Goal: Task Accomplishment & Management: Complete application form

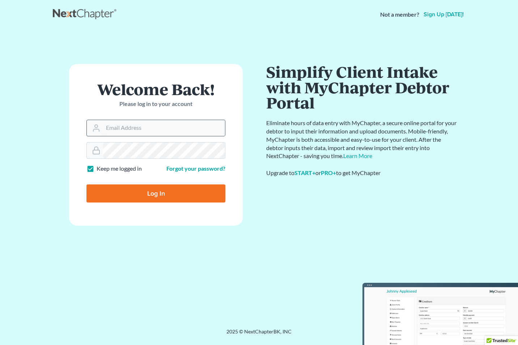
click at [94, 124] on icon at bounding box center [96, 128] width 9 height 9
click at [113, 126] on input "Email Address" at bounding box center [164, 128] width 122 height 16
type input "[EMAIL_ADDRESS][DOMAIN_NAME]"
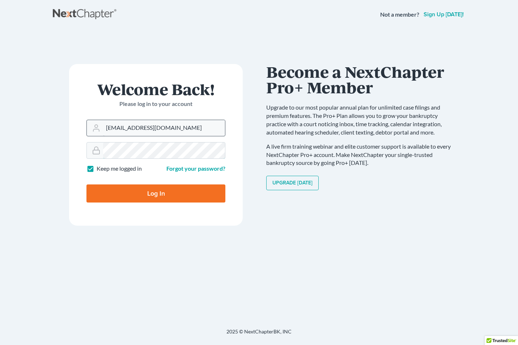
click at [86, 185] on input "Log In" at bounding box center [155, 194] width 139 height 18
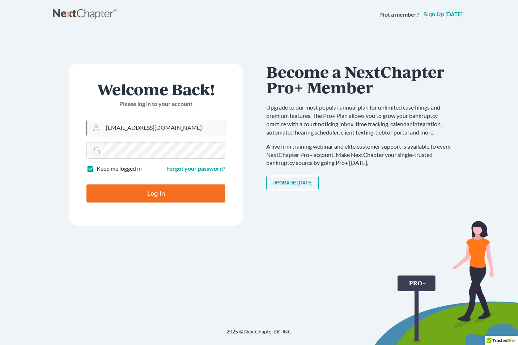
type input "Thinking..."
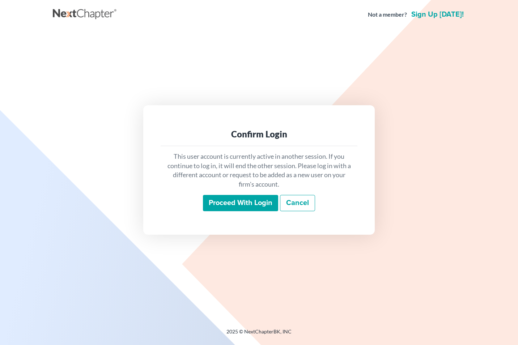
click at [217, 202] on input "Proceed with login" at bounding box center [240, 203] width 75 height 17
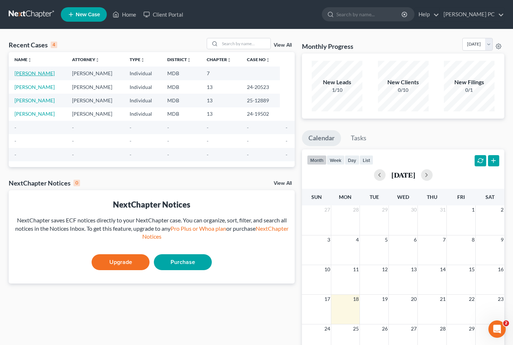
click at [24, 74] on link "[PERSON_NAME]" at bounding box center [34, 73] width 40 height 6
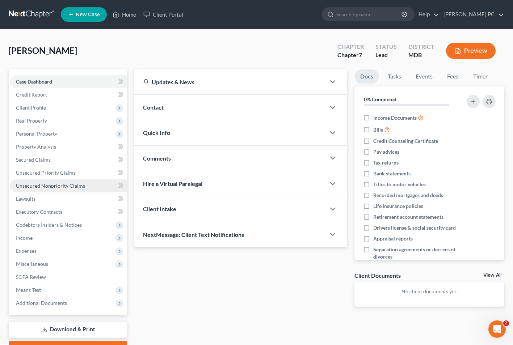
click at [52, 183] on span "Unsecured Nonpriority Claims" at bounding box center [50, 186] width 69 height 6
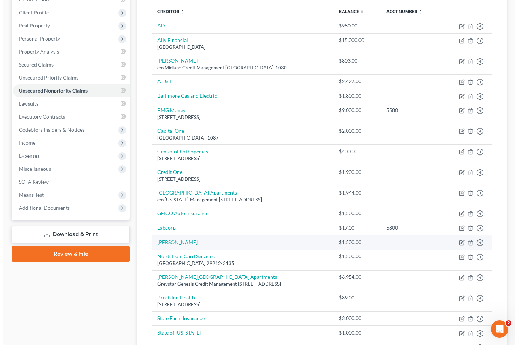
scroll to position [96, 0]
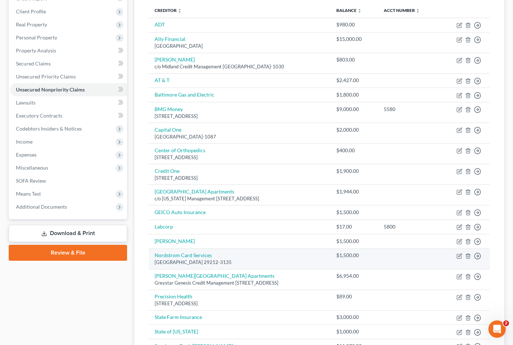
click at [207, 261] on div "[GEOGRAPHIC_DATA] 29212-3135" at bounding box center [239, 262] width 170 height 7
click at [461, 257] on icon "button" at bounding box center [459, 256] width 4 height 4
select select "42"
select select "2"
select select "0"
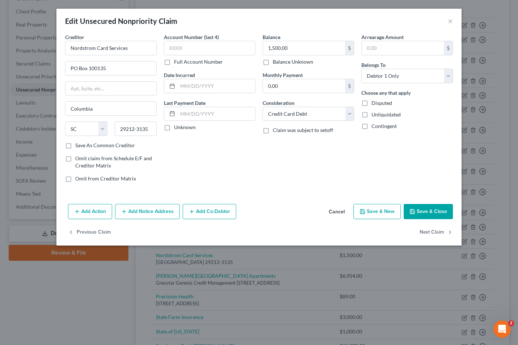
click at [147, 215] on button "Add Notice Address" at bounding box center [147, 211] width 65 height 15
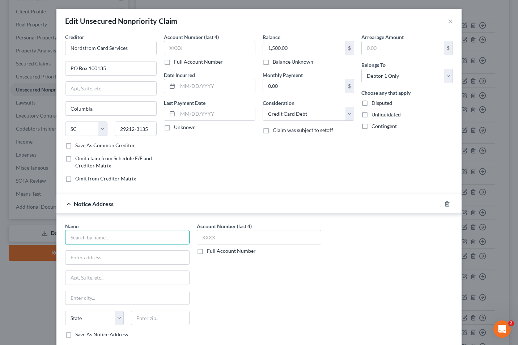
click at [71, 237] on input "text" at bounding box center [127, 237] width 124 height 14
type input "Nordstrom Bank"
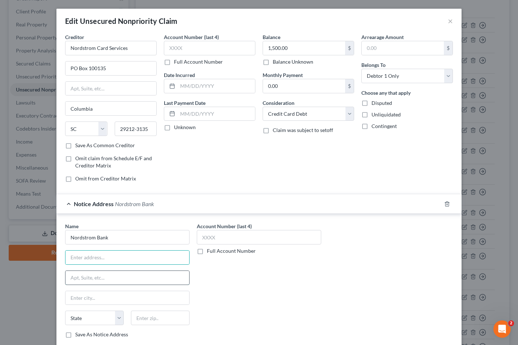
click at [72, 281] on input "text" at bounding box center [127, 278] width 124 height 14
click at [69, 258] on input "text" at bounding box center [127, 258] width 124 height 14
type input "[STREET_ADDRESS][PERSON_NAME]"
click at [143, 317] on input "text" at bounding box center [160, 318] width 59 height 14
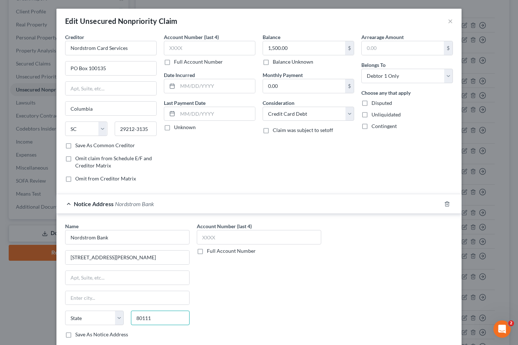
type input "80111"
type input "[GEOGRAPHIC_DATA]"
select select "5"
click at [65, 344] on div "Name * Nordstrom Bank [STREET_ADDRESS][PERSON_NAME] [GEOGRAPHIC_DATA] [US_STATE…" at bounding box center [258, 282] width 405 height 136
click at [75, 335] on label "Save As Notice Address" at bounding box center [101, 334] width 53 height 7
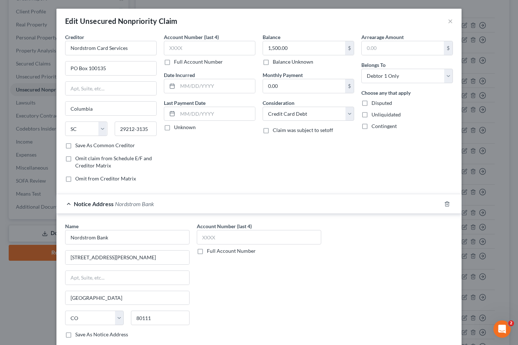
click at [78, 335] on input "Save As Notice Address" at bounding box center [80, 333] width 5 height 5
checkbox input "true"
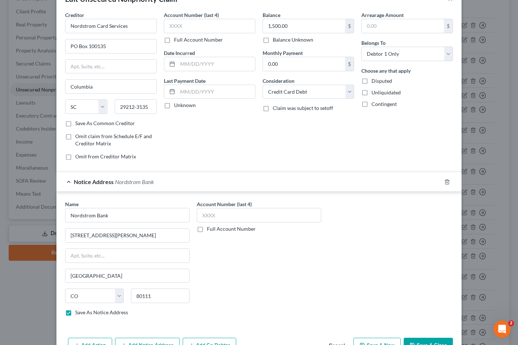
scroll to position [0, 0]
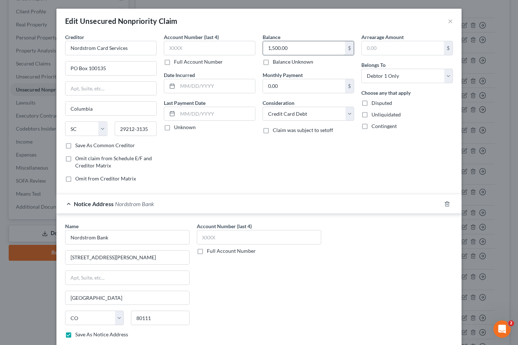
click at [290, 45] on input "1,500.00" at bounding box center [304, 48] width 82 height 14
type input "1,071"
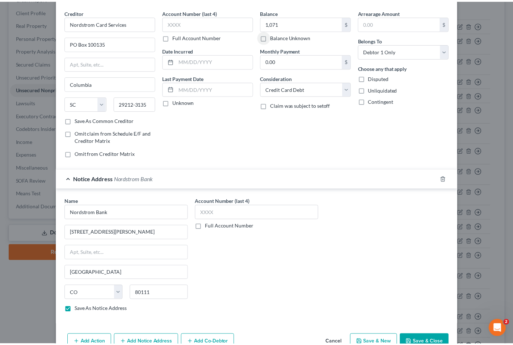
scroll to position [65, 0]
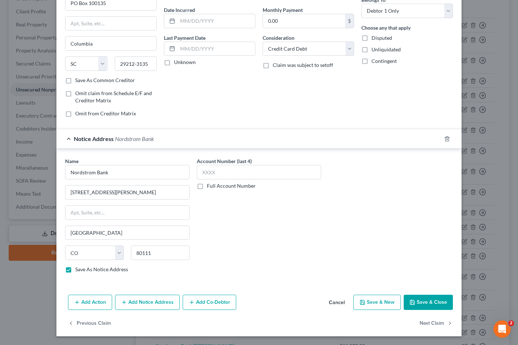
click at [420, 301] on button "Save & Close" at bounding box center [428, 302] width 49 height 15
checkbox input "false"
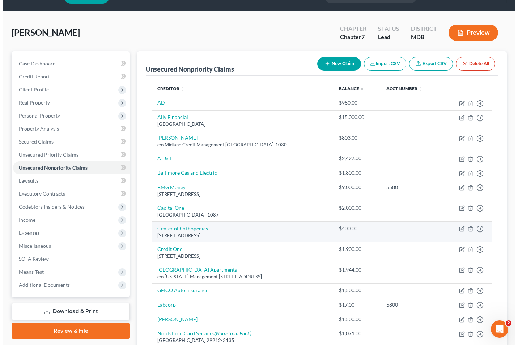
scroll to position [0, 0]
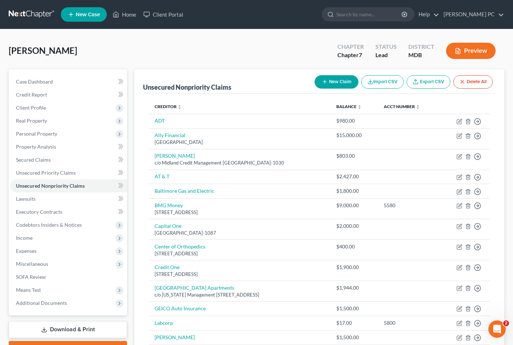
click at [328, 79] on button "New Claim" at bounding box center [336, 81] width 44 height 13
select select "0"
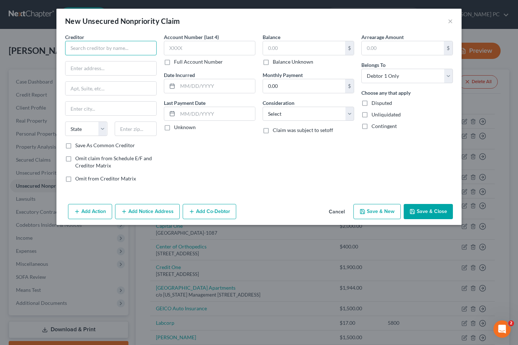
click at [83, 46] on input "text" at bounding box center [111, 48] width 92 height 14
type input "Capital One/Walmart"
type input "PO Box 31293"
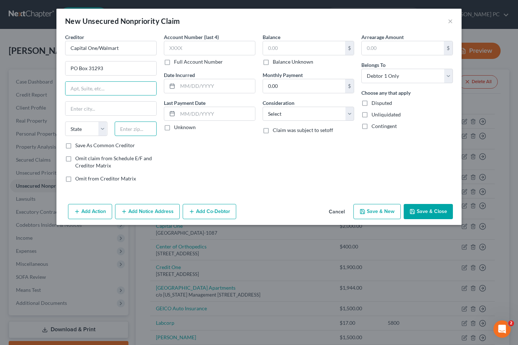
click at [120, 126] on input "text" at bounding box center [136, 129] width 42 height 14
type input "84131"
type input "[GEOGRAPHIC_DATA]"
select select "46"
click at [75, 147] on label "Save As Common Creditor" at bounding box center [105, 145] width 60 height 7
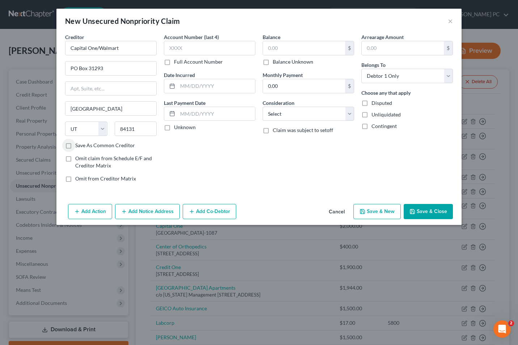
click at [78, 147] on input "Save As Common Creditor" at bounding box center [80, 144] width 5 height 5
checkbox input "true"
click at [268, 48] on input "text" at bounding box center [304, 48] width 82 height 14
type input "1,008"
click at [350, 115] on select "Select Cable / Satellite Services Collection Agency Credit Card Debt Debt Couns…" at bounding box center [309, 114] width 92 height 14
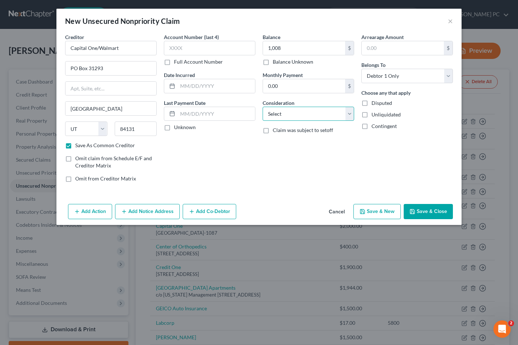
select select "2"
click at [263, 107] on select "Select Cable / Satellite Services Collection Agency Credit Card Debt Debt Couns…" at bounding box center [309, 114] width 92 height 14
click at [385, 212] on button "Save & New" at bounding box center [377, 211] width 47 height 15
checkbox input "false"
select select "0"
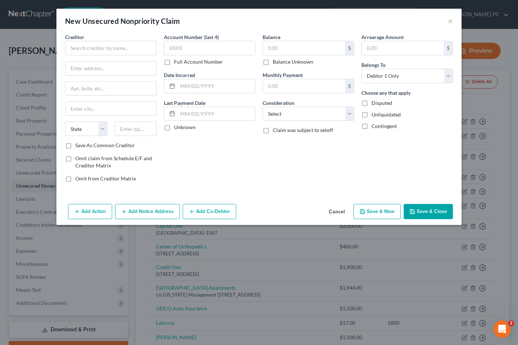
type input "1,008.00"
click at [339, 212] on button "Cancel" at bounding box center [336, 212] width 27 height 14
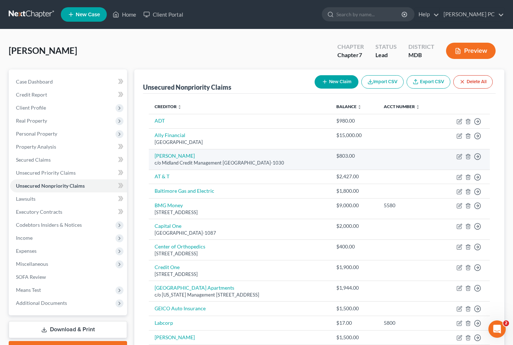
click at [186, 162] on div "c/o Midland Credit Management [GEOGRAPHIC_DATA]-1030" at bounding box center [239, 163] width 170 height 7
click at [458, 157] on icon "button" at bounding box center [459, 157] width 6 height 6
select select "4"
select select "2"
select select "0"
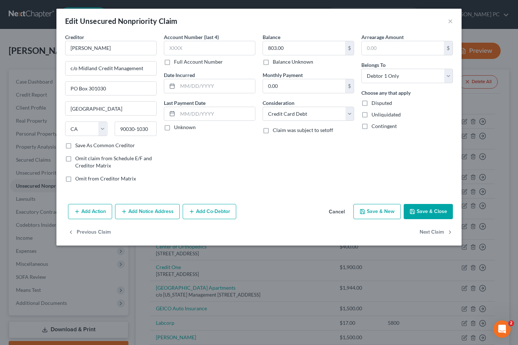
click at [140, 215] on button "Add Notice Address" at bounding box center [147, 211] width 65 height 15
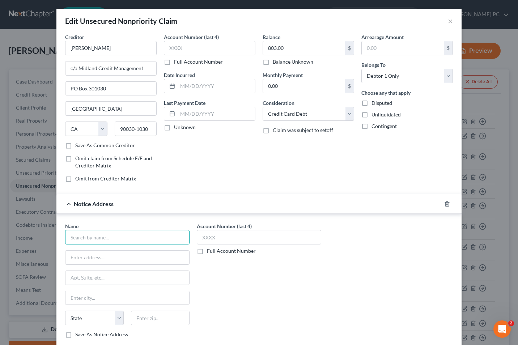
click at [90, 240] on input "text" at bounding box center [127, 237] width 124 height 14
type input "Comenity Bank"
type input "PO Box 182789"
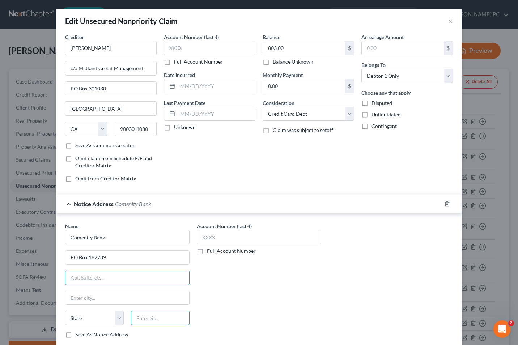
click at [139, 319] on input "text" at bounding box center [160, 318] width 59 height 14
type input "43218"
type input "Columbus"
select select "36"
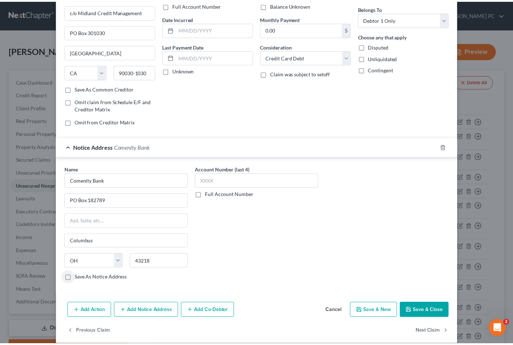
scroll to position [58, 0]
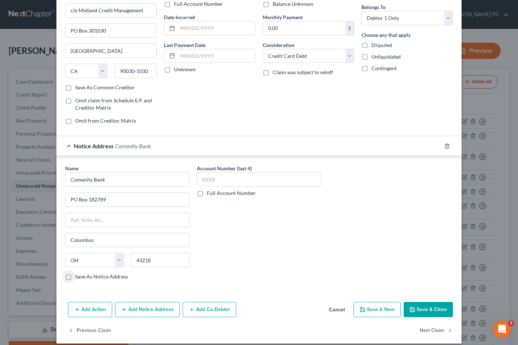
click at [75, 276] on label "Save As Notice Address" at bounding box center [101, 276] width 53 height 7
click at [78, 276] on input "Save As Notice Address" at bounding box center [80, 275] width 5 height 5
click at [426, 308] on button "Save & Close" at bounding box center [428, 309] width 49 height 15
checkbox input "false"
type input "0"
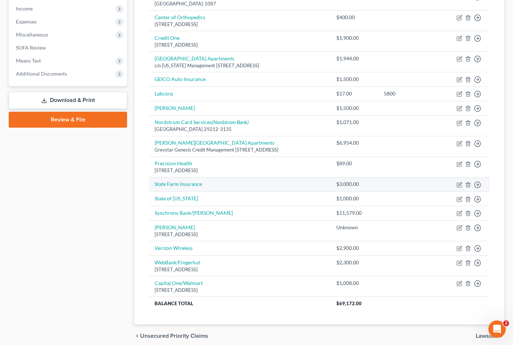
scroll to position [255, 0]
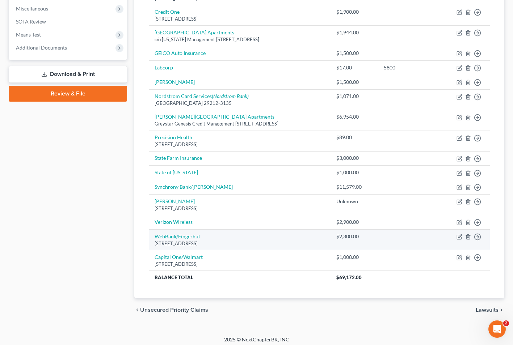
click at [182, 238] on link "WebBank/Fingerhut" at bounding box center [177, 236] width 46 height 6
select select "24"
select select "2"
select select "0"
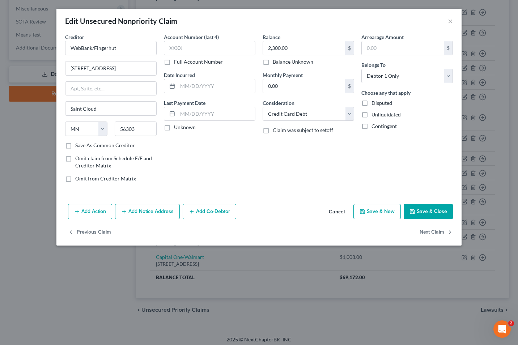
click at [75, 145] on label "Save As Common Creditor" at bounding box center [105, 145] width 60 height 7
click at [78, 145] on input "Save As Common Creditor" at bounding box center [80, 144] width 5 height 5
click at [437, 211] on button "Save & Close" at bounding box center [428, 211] width 49 height 15
checkbox input "false"
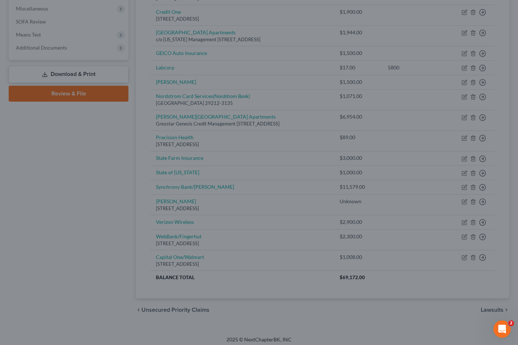
type input "0"
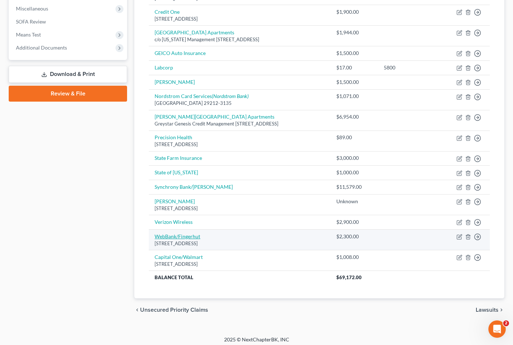
click at [182, 237] on link "WebBank/Fingerhut" at bounding box center [177, 236] width 46 height 6
select select "24"
select select "2"
select select "0"
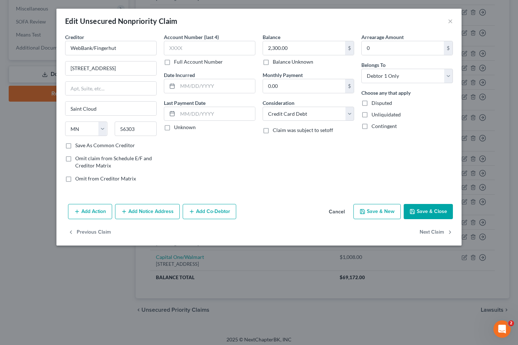
click at [335, 211] on button "Cancel" at bounding box center [336, 212] width 27 height 14
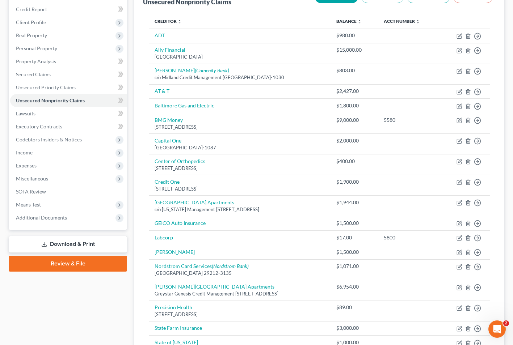
scroll to position [0, 0]
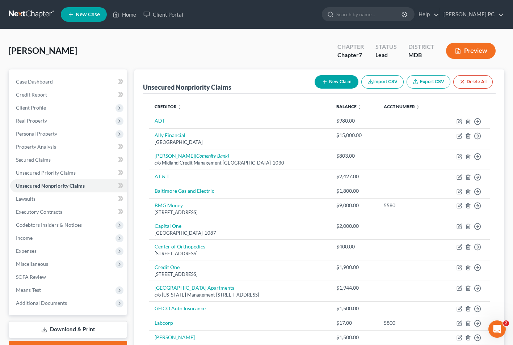
click at [337, 80] on button "New Claim" at bounding box center [336, 81] width 44 height 13
select select "0"
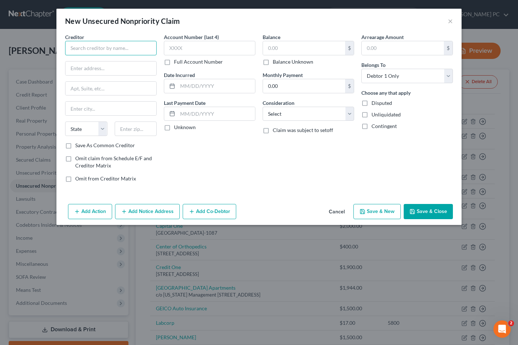
click at [98, 47] on input "text" at bounding box center [111, 48] width 92 height 14
type input "Discover Card"
click at [115, 50] on input "Discover Card" at bounding box center [111, 48] width 92 height 14
click at [79, 69] on input "text" at bounding box center [110, 69] width 91 height 14
type input "PO Box 30939"
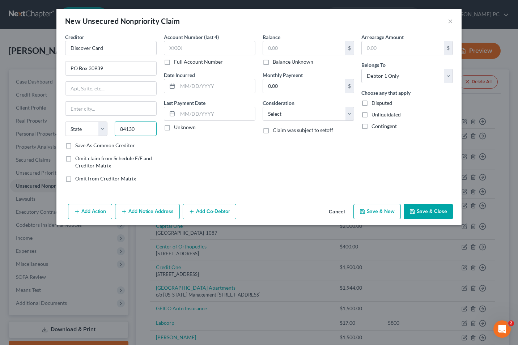
type input "84130"
type input "[GEOGRAPHIC_DATA]"
select select "46"
click at [75, 146] on label "Save As Common Creditor" at bounding box center [105, 145] width 60 height 7
click at [78, 146] on input "Save As Common Creditor" at bounding box center [80, 144] width 5 height 5
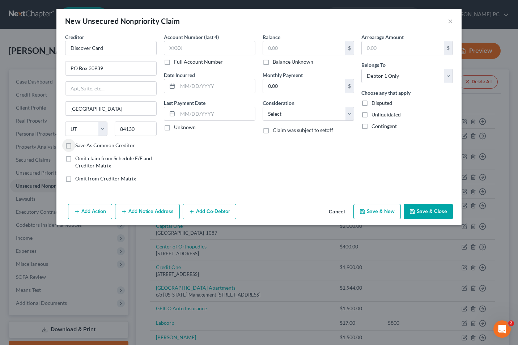
checkbox input "true"
click at [351, 117] on select "Select Cable / Satellite Services Collection Agency Credit Card Debt Debt Couns…" at bounding box center [309, 114] width 92 height 14
select select "2"
click at [263, 107] on select "Select Cable / Satellite Services Collection Agency Credit Card Debt Debt Couns…" at bounding box center [309, 114] width 92 height 14
click at [273, 61] on label "Balance Unknown" at bounding box center [293, 61] width 41 height 7
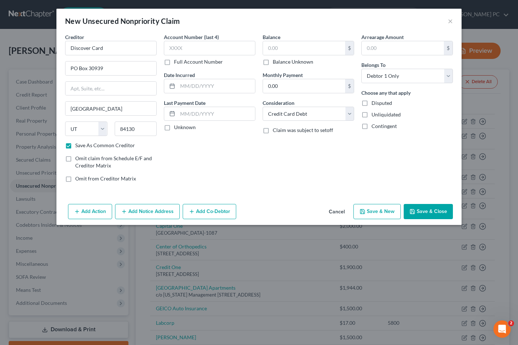
click at [276, 61] on input "Balance Unknown" at bounding box center [278, 60] width 5 height 5
checkbox input "true"
type input "0.00"
click at [427, 211] on button "Save & Close" at bounding box center [428, 211] width 49 height 15
checkbox input "false"
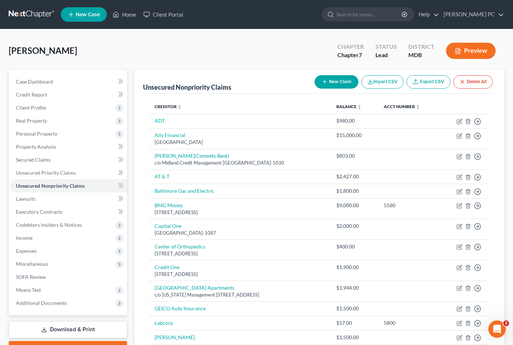
click at [339, 82] on button "New Claim" at bounding box center [336, 81] width 44 height 13
select select "0"
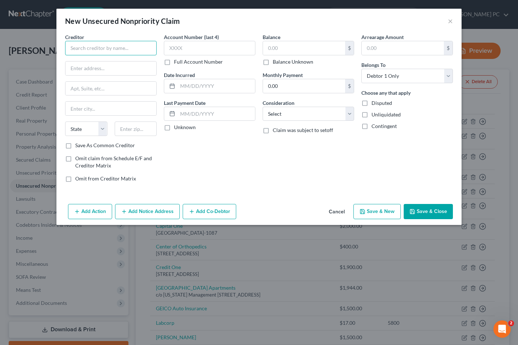
click at [77, 48] on input "text" at bounding box center [111, 48] width 92 height 14
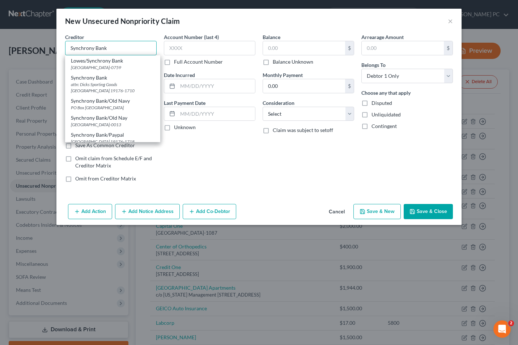
click at [118, 49] on input "Synchrony Bank" at bounding box center [111, 48] width 92 height 14
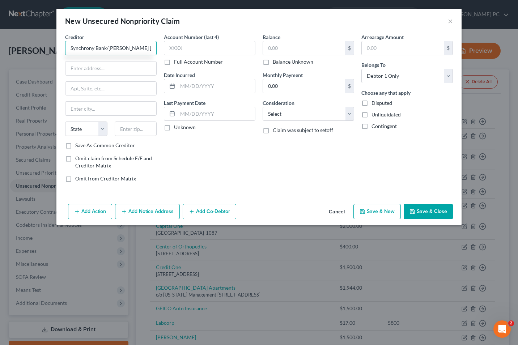
type input "Synchrony Bank/[PERSON_NAME] [PERSON_NAME]"
click at [110, 66] on input "PO Box 71739" at bounding box center [110, 69] width 91 height 14
type input "PO Box 71729"
type input "19176"
click at [75, 145] on label "Save As Common Creditor" at bounding box center [105, 145] width 60 height 7
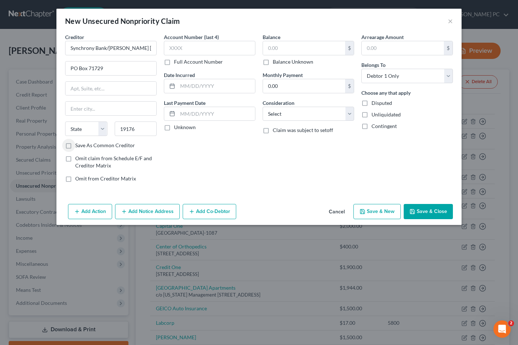
click at [78, 145] on input "Save As Common Creditor" at bounding box center [80, 144] width 5 height 5
checkbox input "true"
click at [82, 130] on select "State [US_STATE] AK AR AZ CA CO CT DE DC [GEOGRAPHIC_DATA] [GEOGRAPHIC_DATA] GU…" at bounding box center [86, 129] width 42 height 14
click at [124, 131] on input "19176" at bounding box center [136, 129] width 42 height 14
drag, startPoint x: 138, startPoint y: 127, endPoint x: 89, endPoint y: 120, distance: 49.6
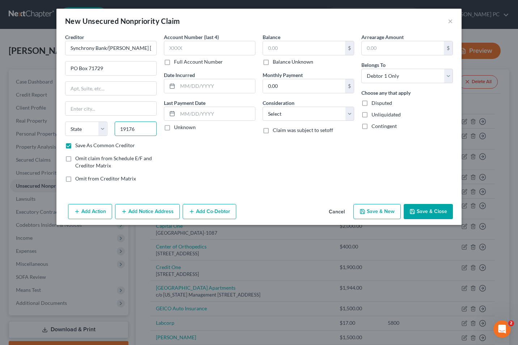
click at [89, 120] on div "Creditor * Synchrony Bank/JC Penney PO Box 71729 State [US_STATE] AK AR AZ CA C…" at bounding box center [111, 87] width 92 height 109
type input "19176"
click at [74, 110] on input "text" at bounding box center [110, 109] width 91 height 14
type input "[GEOGRAPHIC_DATA]"
select select "39"
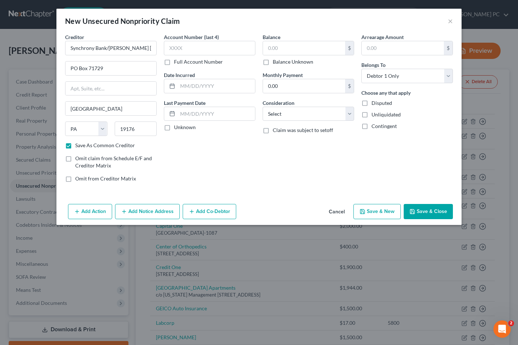
click at [273, 65] on label "Balance Unknown" at bounding box center [293, 61] width 41 height 7
click at [276, 63] on input "Balance Unknown" at bounding box center [278, 60] width 5 height 5
checkbox input "true"
type input "0.00"
click at [386, 211] on button "Save & New" at bounding box center [377, 211] width 47 height 15
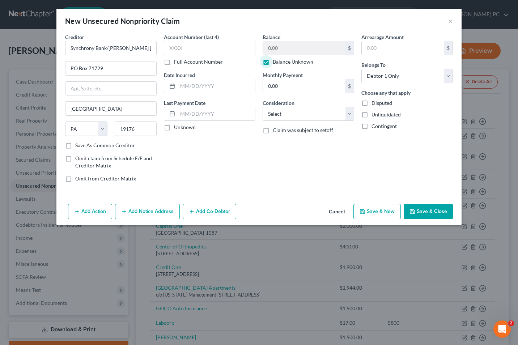
select select "0"
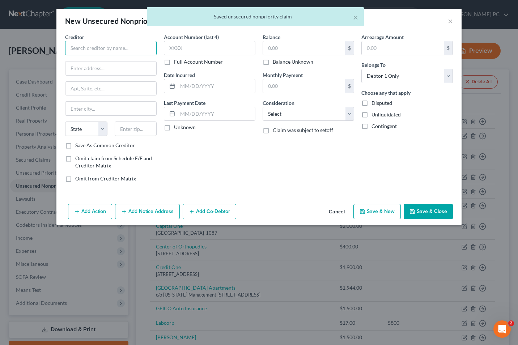
click at [97, 45] on input "text" at bounding box center [111, 48] width 92 height 14
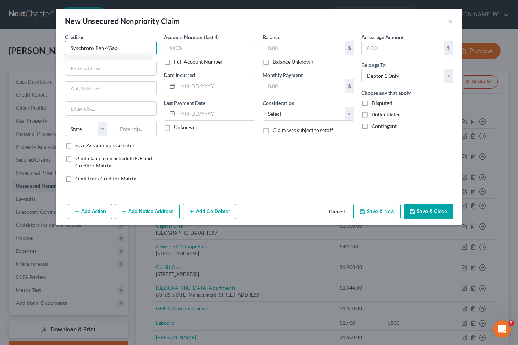
type input "Synchrony Bank/Gap"
type input "PO Box 71727"
type input "19176"
click at [75, 145] on label "Save As Common Creditor" at bounding box center [105, 145] width 60 height 7
click at [78, 145] on input "Save As Common Creditor" at bounding box center [80, 144] width 5 height 5
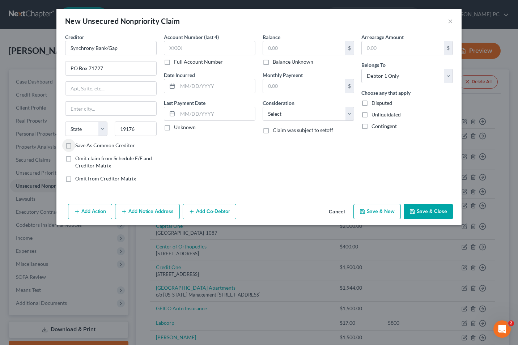
checkbox input "true"
click at [73, 106] on input "text" at bounding box center [110, 109] width 91 height 14
type input "[GEOGRAPHIC_DATA]"
select select "39"
click at [273, 64] on label "Balance Unknown" at bounding box center [293, 61] width 41 height 7
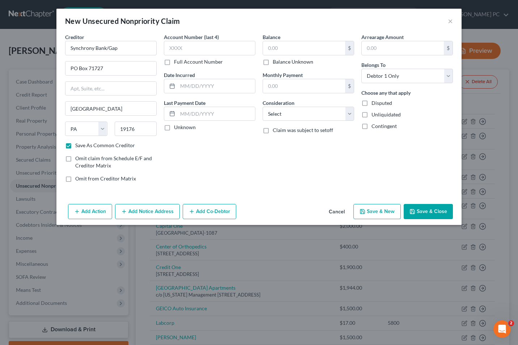
click at [276, 63] on input "Balance Unknown" at bounding box center [278, 60] width 5 height 5
checkbox input "true"
type input "0.00"
click at [374, 212] on button "Save & New" at bounding box center [377, 211] width 47 height 15
checkbox input "false"
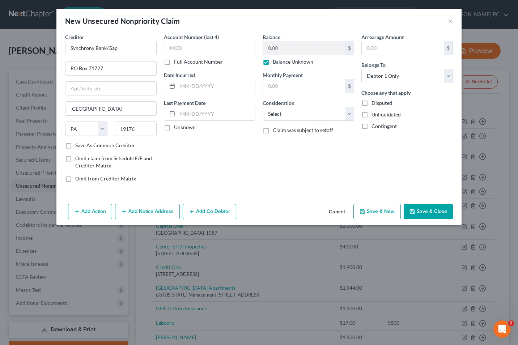
select select "0"
type input "0.00"
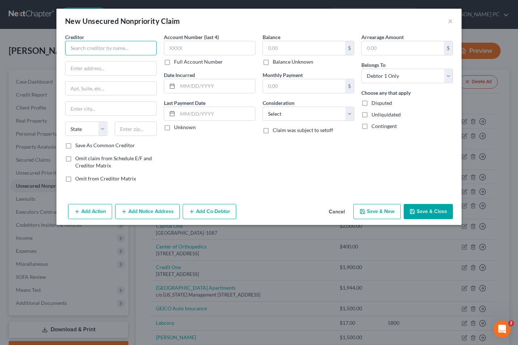
click at [84, 43] on input "text" at bounding box center [111, 48] width 92 height 14
type input "ally Financial"
type input "PO Box 380901"
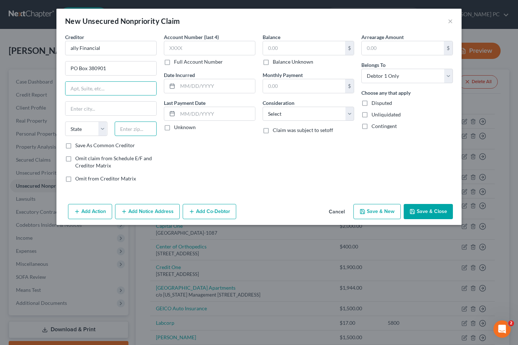
click at [123, 128] on input "text" at bounding box center [136, 129] width 42 height 14
type input "55438"
type input "[GEOGRAPHIC_DATA]"
select select "24"
click at [75, 144] on label "Save As Common Creditor" at bounding box center [105, 145] width 60 height 7
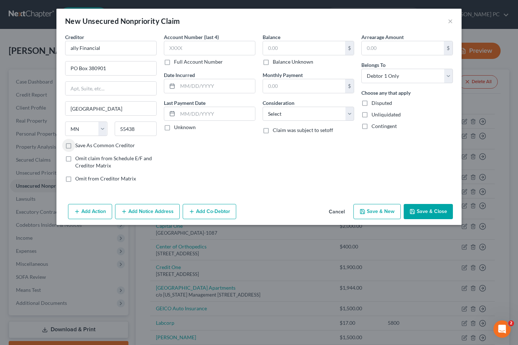
click at [78, 144] on input "Save As Common Creditor" at bounding box center [80, 144] width 5 height 5
checkbox input "true"
click at [283, 49] on input "text" at bounding box center [304, 48] width 82 height 14
type input "6,777"
click at [352, 118] on select "Select Cable / Satellite Services Collection Agency Credit Card Debt Debt Couns…" at bounding box center [309, 114] width 92 height 14
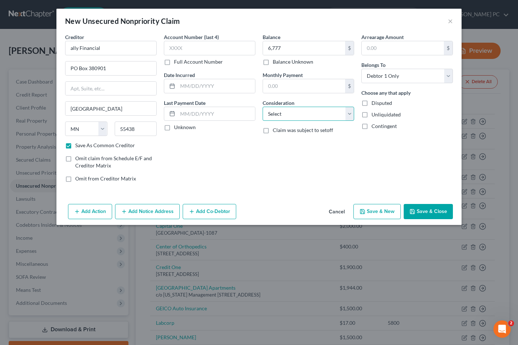
select select "10"
click at [263, 107] on select "Select Cable / Satellite Services Collection Agency Credit Card Debt Debt Couns…" at bounding box center [309, 114] width 92 height 14
click at [433, 210] on button "Save & Close" at bounding box center [428, 211] width 49 height 15
checkbox input "false"
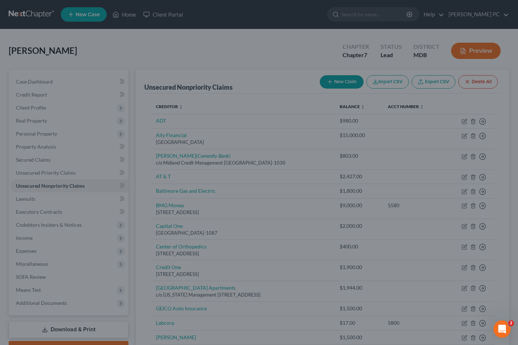
type input "6,777.00"
type input "0.00"
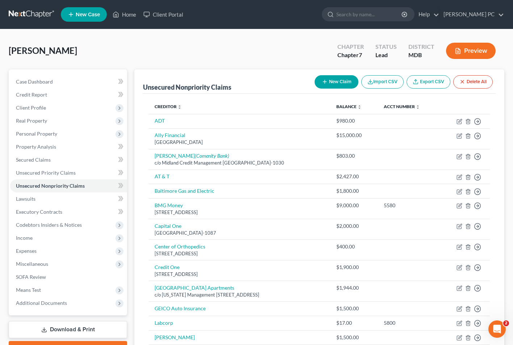
click at [335, 80] on button "New Claim" at bounding box center [336, 81] width 44 height 13
select select "0"
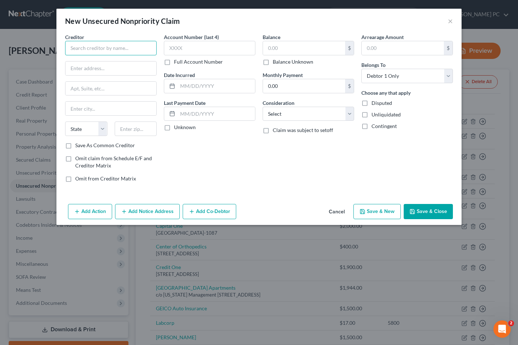
click at [105, 47] on input "text" at bounding box center [111, 48] width 92 height 14
type input "Nissan Motor Acceptance"
type input "PO Box 660366"
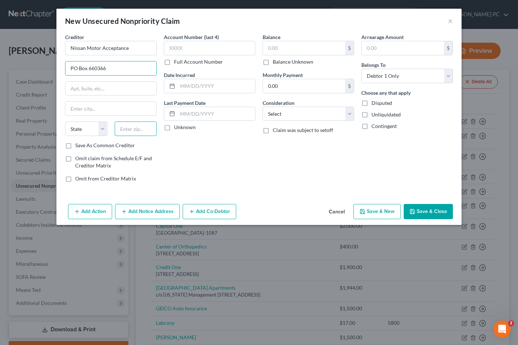
click at [124, 128] on input "text" at bounding box center [136, 129] width 42 height 14
type input "75266"
type input "[GEOGRAPHIC_DATA]"
select select "45"
click at [75, 146] on label "Save As Common Creditor" at bounding box center [105, 145] width 60 height 7
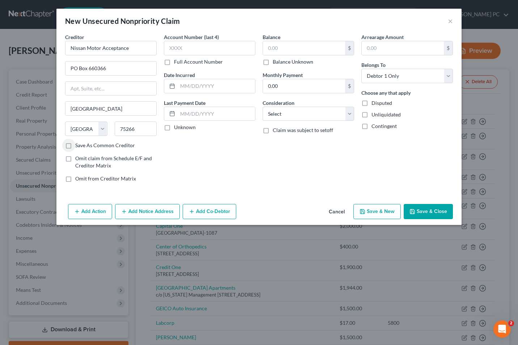
click at [78, 146] on input "Save As Common Creditor" at bounding box center [80, 144] width 5 height 5
checkbox input "true"
click at [372, 103] on label "Disputed" at bounding box center [382, 103] width 21 height 7
click at [374, 103] on input "Disputed" at bounding box center [376, 102] width 5 height 5
checkbox input "true"
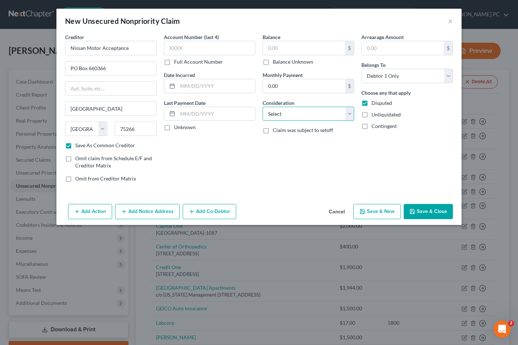
click at [351, 115] on select "Select Cable / Satellite Services Collection Agency Credit Card Debt Debt Couns…" at bounding box center [309, 114] width 92 height 14
select select "14"
click at [263, 107] on select "Select Cable / Satellite Services Collection Agency Credit Card Debt Debt Couns…" at bounding box center [309, 114] width 92 height 14
click at [274, 138] on input "text" at bounding box center [308, 142] width 91 height 14
type input "auto loan"
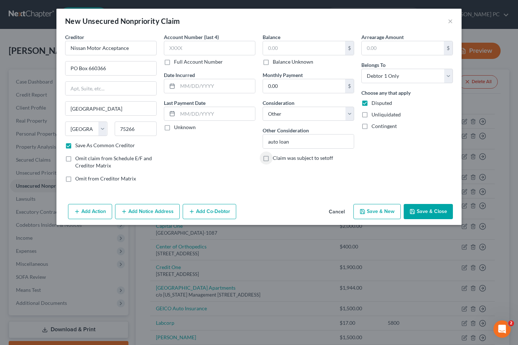
click at [420, 212] on button "Save & Close" at bounding box center [428, 211] width 49 height 15
checkbox input "false"
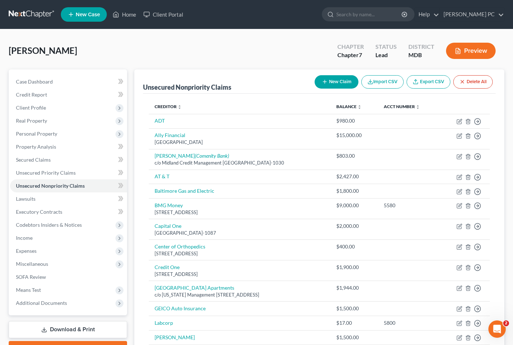
click at [345, 82] on button "New Claim" at bounding box center [336, 81] width 44 height 13
select select "0"
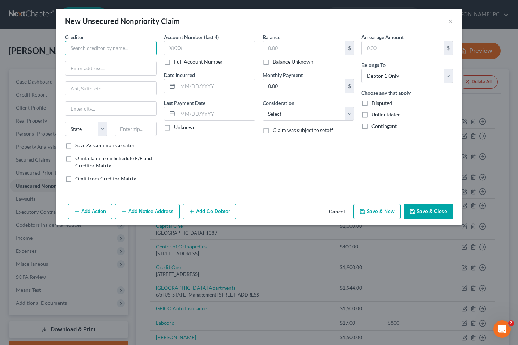
click at [80, 52] on input "text" at bounding box center [111, 48] width 92 height 14
type input "Global Lending Services"
click at [85, 66] on input "text" at bounding box center [110, 69] width 91 height 14
type input "[STREET_ADDRESS]"
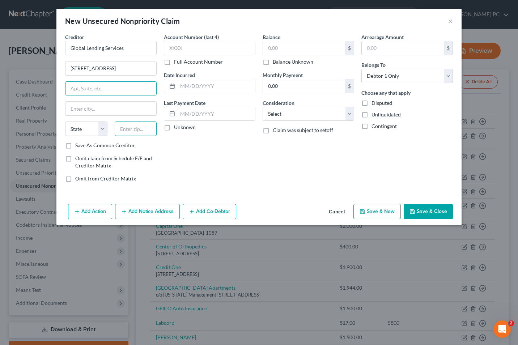
click at [131, 125] on input "text" at bounding box center [136, 129] width 42 height 14
type input "29607"
type input "[GEOGRAPHIC_DATA]"
select select "42"
click at [75, 148] on label "Save As Common Creditor" at bounding box center [105, 145] width 60 height 7
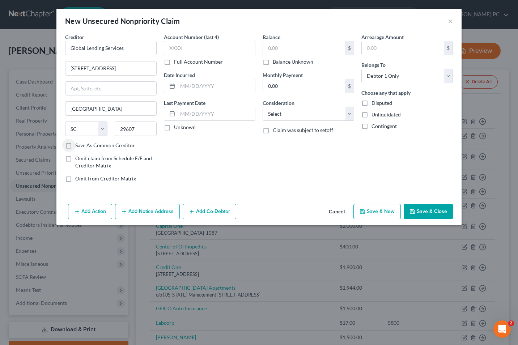
click at [78, 147] on input "Save As Common Creditor" at bounding box center [80, 144] width 5 height 5
checkbox input "true"
click at [287, 49] on input "text" at bounding box center [304, 48] width 82 height 14
click at [349, 114] on select "Select Cable / Satellite Services Collection Agency Credit Card Debt Debt Couns…" at bounding box center [309, 114] width 92 height 14
select select "10"
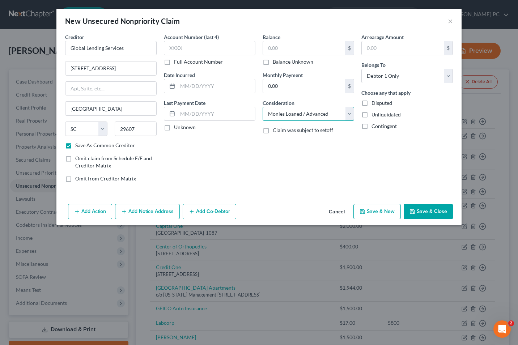
click at [263, 107] on select "Select Cable / Satellite Services Collection Agency Credit Card Debt Debt Couns…" at bounding box center [309, 114] width 92 height 14
click at [297, 46] on input "text" at bounding box center [304, 48] width 82 height 14
type input "22,951"
click at [372, 103] on label "Disputed" at bounding box center [382, 103] width 21 height 7
click at [374, 103] on input "Disputed" at bounding box center [376, 102] width 5 height 5
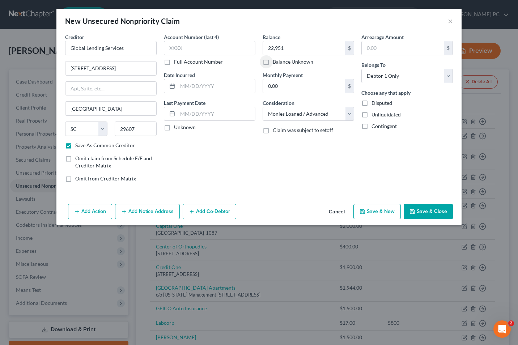
checkbox input "true"
click at [427, 212] on button "Save & Close" at bounding box center [428, 211] width 49 height 15
checkbox input "false"
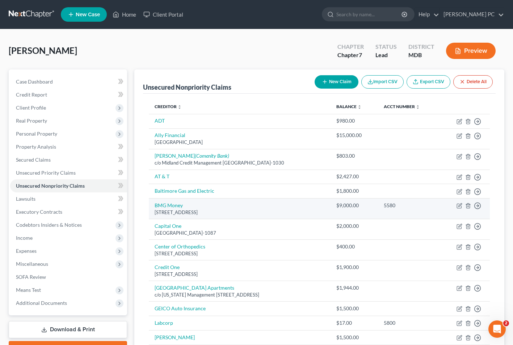
click at [181, 209] on div "[STREET_ADDRESS]" at bounding box center [239, 212] width 170 height 7
click at [167, 208] on link "BMG Money" at bounding box center [168, 205] width 28 height 6
select select "9"
select select "10"
select select "0"
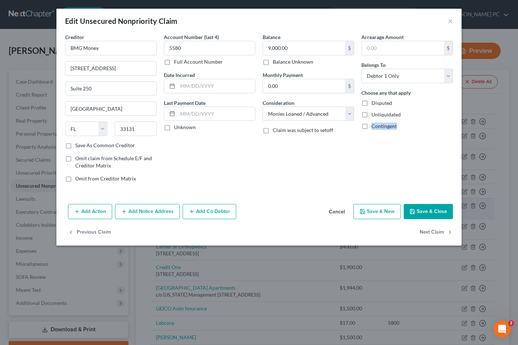
click at [167, 208] on div "Add Action Add Notice Address Add Co-Debtor Cancel Save & New Save & Close" at bounding box center [258, 213] width 405 height 24
click at [79, 70] on input "[STREET_ADDRESS]" at bounding box center [110, 69] width 91 height 14
type input "[STREET_ADDRESS]"
click at [100, 86] on input "Suite 250" at bounding box center [110, 89] width 91 height 14
type input "Suite 1170"
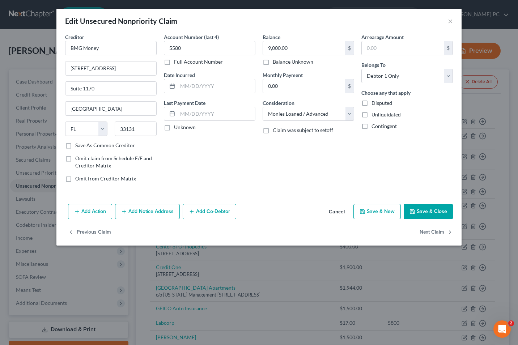
click at [75, 144] on label "Save As Common Creditor" at bounding box center [105, 145] width 60 height 7
click at [78, 144] on input "Save As Common Creditor" at bounding box center [80, 144] width 5 height 5
checkbox input "true"
type input "8,004"
click at [420, 209] on button "Save & Close" at bounding box center [428, 211] width 49 height 15
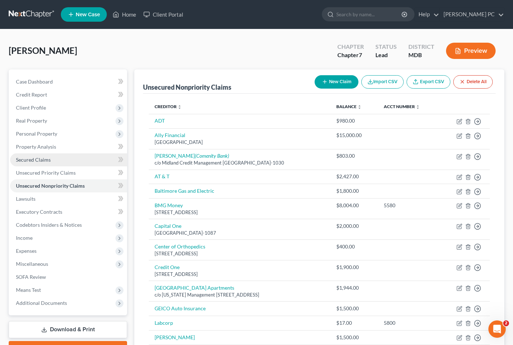
click at [42, 157] on span "Secured Claims" at bounding box center [33, 160] width 35 height 6
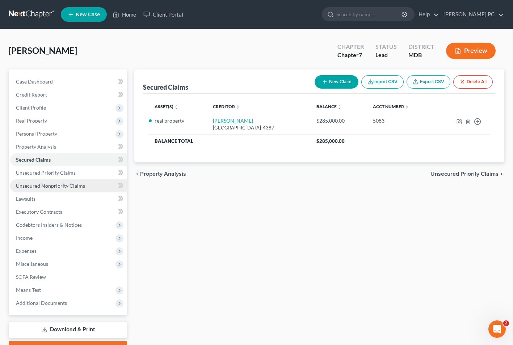
click at [56, 187] on span "Unsecured Nonpriority Claims" at bounding box center [50, 186] width 69 height 6
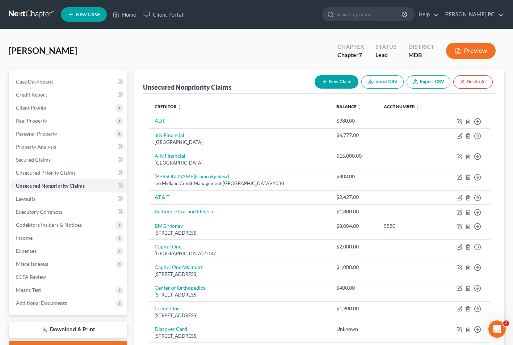
click at [339, 79] on button "New Claim" at bounding box center [336, 81] width 44 height 13
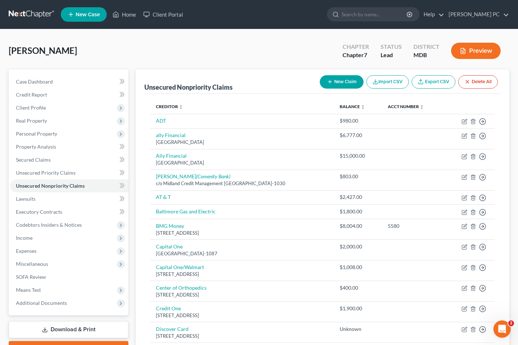
select select "0"
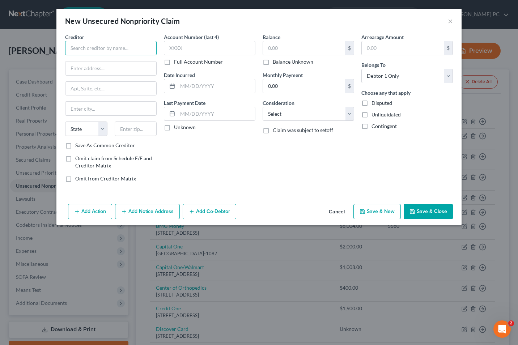
click at [93, 47] on input "text" at bounding box center [111, 48] width 92 height 14
type input "Municipal Employees Credit Union"
type input "[STREET_ADDRESS]"
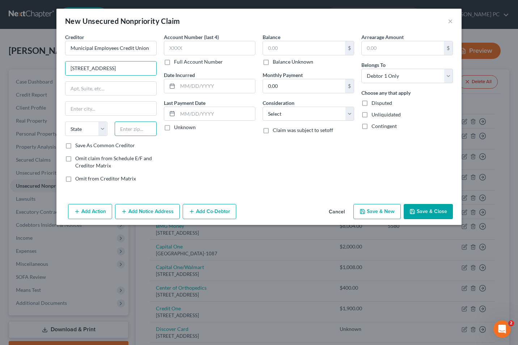
click at [132, 130] on input "text" at bounding box center [136, 129] width 42 height 14
type input "21202"
type input "[GEOGRAPHIC_DATA]"
select select "21"
click at [75, 147] on label "Save As Common Creditor" at bounding box center [105, 145] width 60 height 7
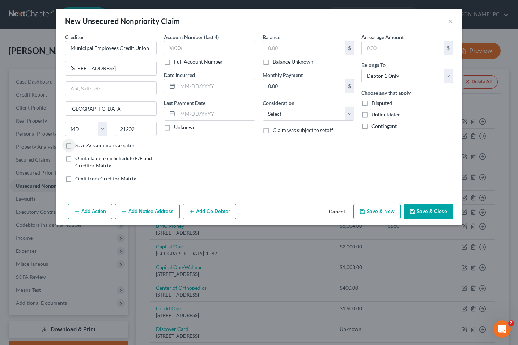
click at [78, 147] on input "Save As Common Creditor" at bounding box center [80, 144] width 5 height 5
checkbox input "true"
click at [273, 64] on label "Balance Unknown" at bounding box center [293, 61] width 41 height 7
click at [276, 63] on input "Balance Unknown" at bounding box center [278, 60] width 5 height 5
checkbox input "true"
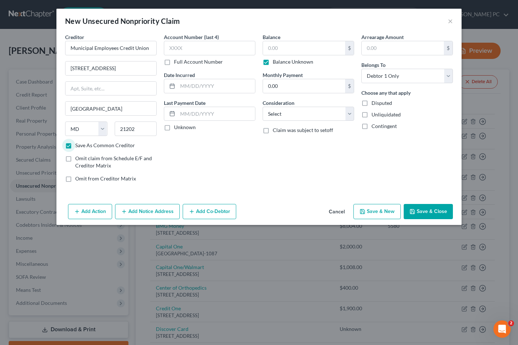
type input "0.00"
click at [421, 212] on button "Save & Close" at bounding box center [428, 211] width 49 height 15
checkbox input "false"
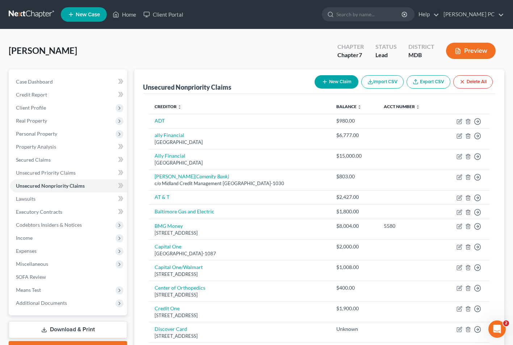
click at [346, 82] on button "New Claim" at bounding box center [336, 81] width 44 height 13
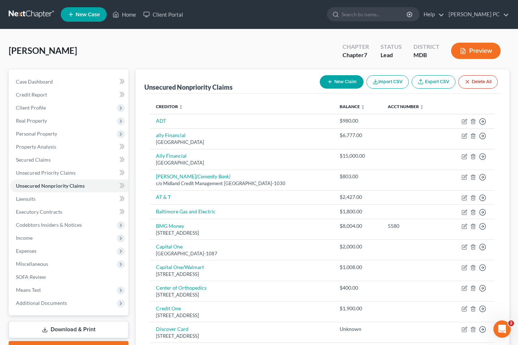
select select "0"
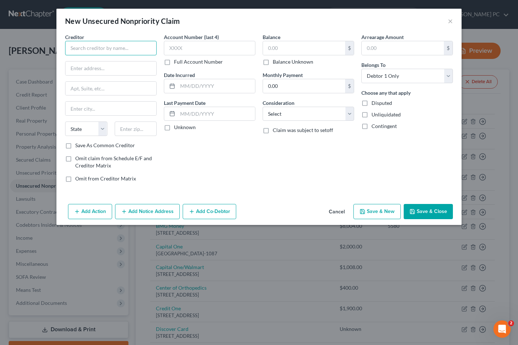
click at [79, 46] on input "text" at bounding box center [111, 48] width 92 height 14
type input "RVA Financial Federal Credit Union"
type input "[STREET_ADDRESS][PERSON_NAME]"
type input "23220"
type input "[GEOGRAPHIC_DATA]"
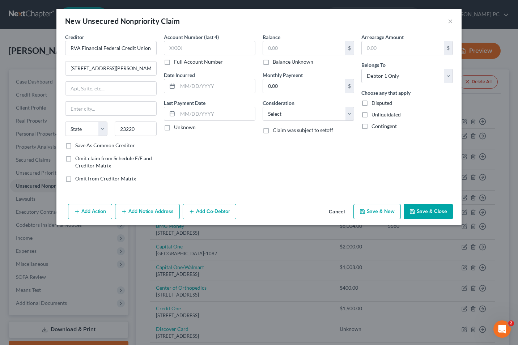
select select "48"
click at [75, 144] on label "Save As Common Creditor" at bounding box center [105, 145] width 60 height 7
click at [78, 144] on input "Save As Common Creditor" at bounding box center [80, 144] width 5 height 5
checkbox input "true"
click at [273, 62] on label "Balance Unknown" at bounding box center [293, 61] width 41 height 7
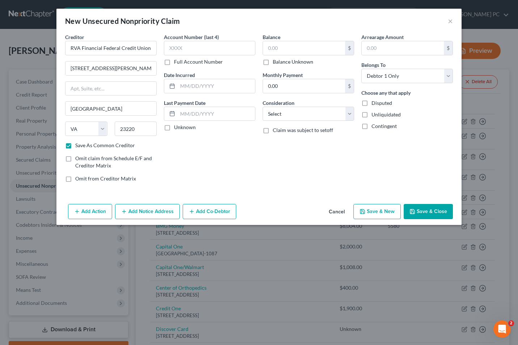
click at [276, 62] on input "Balance Unknown" at bounding box center [278, 60] width 5 height 5
checkbox input "true"
type input "0.00"
click at [426, 213] on button "Save & Close" at bounding box center [428, 211] width 49 height 15
checkbox input "false"
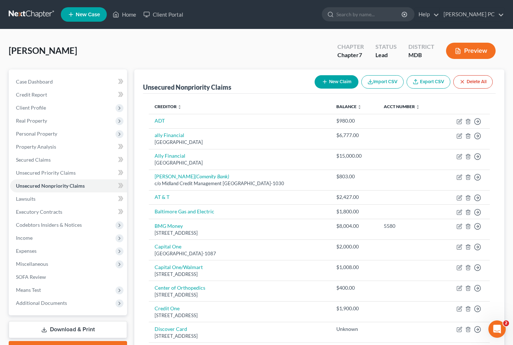
click at [326, 79] on button "New Claim" at bounding box center [336, 81] width 44 height 13
select select "0"
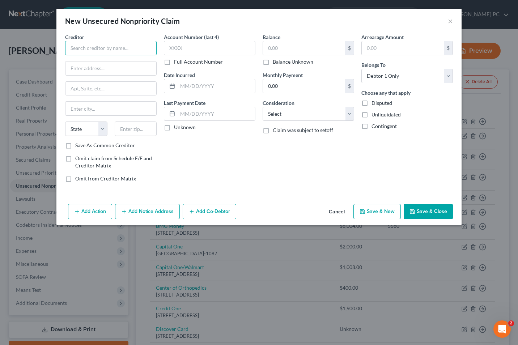
click at [99, 46] on input "text" at bounding box center [111, 48] width 92 height 14
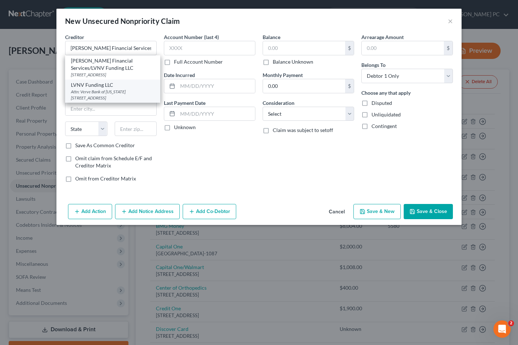
click at [106, 92] on div "Attn: Verve Bank of [US_STATE] [STREET_ADDRESS]" at bounding box center [113, 95] width 84 height 12
type input "LVNV Funding LLC"
type input "Attn: Verve Bank of [US_STATE]"
type input "PO Box 1269"
type input "[GEOGRAPHIC_DATA]"
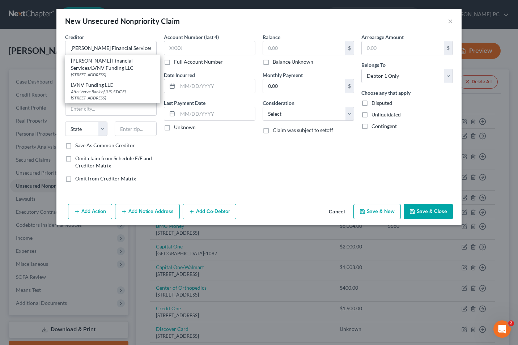
select select "42"
type input "29602"
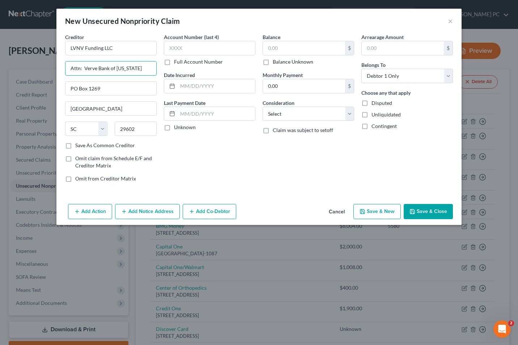
drag, startPoint x: 140, startPoint y: 68, endPoint x: 57, endPoint y: 62, distance: 83.4
click at [57, 62] on div "Creditor * LVNV Funding LLC Attn: Verve Bank of [US_STATE] PO [GEOGRAPHIC_DATA]…" at bounding box center [258, 117] width 405 height 168
type input "c/o Resurgent Capital Services"
click at [75, 147] on label "Save As Common Creditor" at bounding box center [105, 145] width 60 height 7
click at [78, 147] on input "Save As Common Creditor" at bounding box center [80, 144] width 5 height 5
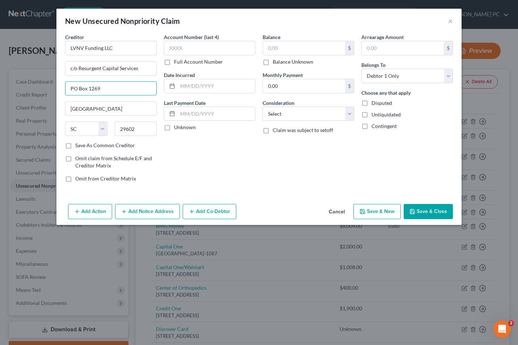
checkbox input "true"
click at [279, 45] on input "text" at bounding box center [304, 48] width 82 height 14
type input "2,366"
click at [425, 217] on button "Save & Close" at bounding box center [428, 211] width 49 height 15
checkbox input "false"
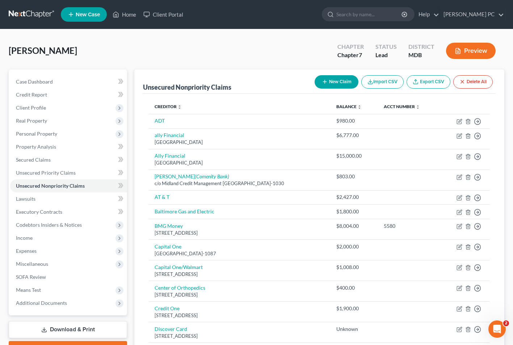
click at [332, 82] on button "New Claim" at bounding box center [336, 81] width 44 height 13
select select "0"
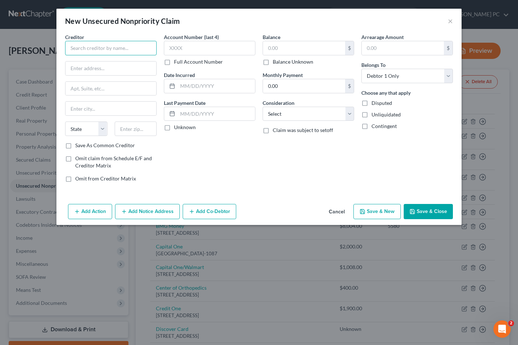
click at [84, 49] on input "text" at bounding box center [111, 48] width 92 height 14
type input "CDR Genesis"
type input "c/o Columbia Debt Rcvy Genesis"
type input "PO Box 3630"
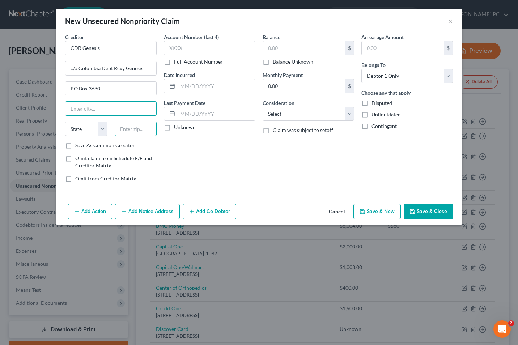
click at [126, 128] on input "text" at bounding box center [136, 129] width 42 height 14
type input "98213"
click at [79, 106] on input "text" at bounding box center [110, 109] width 91 height 14
type input "[PERSON_NAME]"
select select "50"
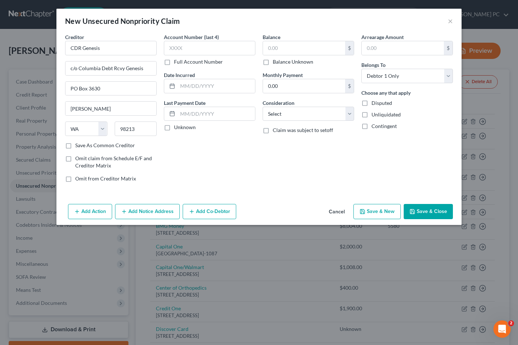
click at [75, 143] on label "Save As Common Creditor" at bounding box center [105, 145] width 60 height 7
click at [78, 143] on input "Save As Common Creditor" at bounding box center [80, 144] width 5 height 5
checkbox input "true"
click at [274, 43] on input "text" at bounding box center [304, 48] width 82 height 14
type input "6,829"
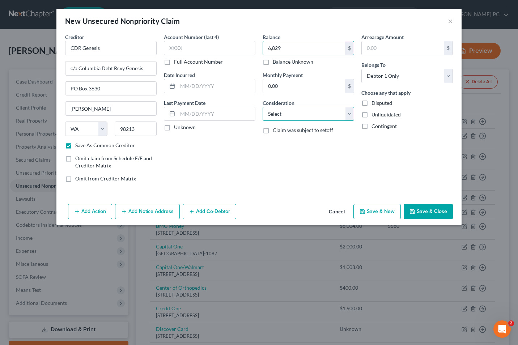
click at [351, 117] on select "Select Cable / Satellite Services Collection Agency Credit Card Debt Debt Couns…" at bounding box center [309, 114] width 92 height 14
select select "10"
click at [263, 107] on select "Select Cable / Satellite Services Collection Agency Credit Card Debt Debt Couns…" at bounding box center [309, 114] width 92 height 14
click at [420, 210] on button "Save & Close" at bounding box center [428, 211] width 49 height 15
checkbox input "false"
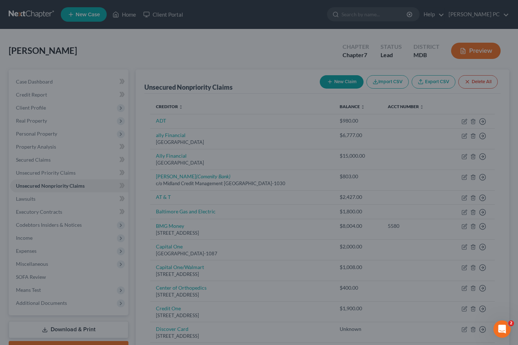
type input "6,829.00"
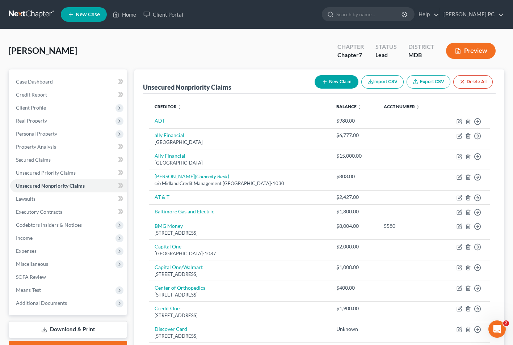
click at [335, 81] on button "New Claim" at bounding box center [336, 81] width 44 height 13
select select "0"
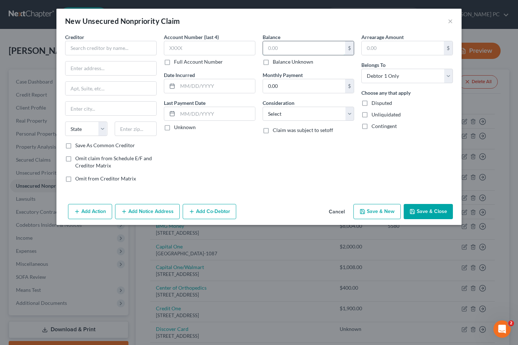
click at [290, 47] on input "text" at bounding box center [304, 48] width 82 height 14
type input "926"
click at [80, 45] on input "text" at bounding box center [111, 48] width 92 height 14
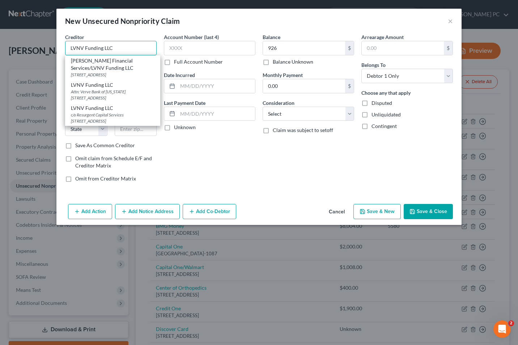
click at [128, 45] on input "LVNV Funding LLC" at bounding box center [111, 48] width 92 height 14
type input "LVNV Funding LLC"
click at [83, 119] on div "c/o Resurgent Capital Services [STREET_ADDRESS]" at bounding box center [113, 118] width 84 height 12
type input "c/o Resurgent Capital Services"
type input "PO Box 1269"
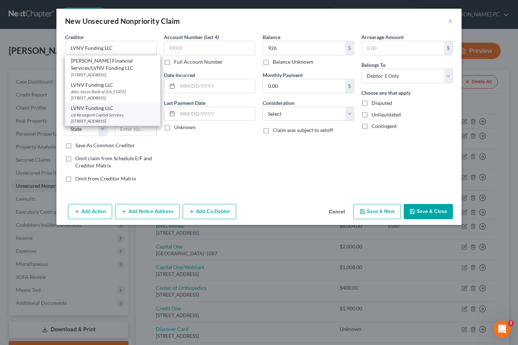
type input "[GEOGRAPHIC_DATA]"
select select "42"
type input "29602"
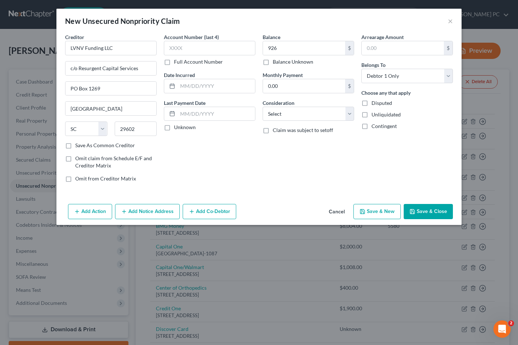
click at [75, 144] on label "Save As Common Creditor" at bounding box center [105, 145] width 60 height 7
click at [78, 144] on input "Save As Common Creditor" at bounding box center [80, 144] width 5 height 5
checkbox input "true"
click at [348, 113] on select "Select Cable / Satellite Services Collection Agency Credit Card Debt Debt Couns…" at bounding box center [309, 114] width 92 height 14
click at [263, 107] on select "Select Cable / Satellite Services Collection Agency Credit Card Debt Debt Couns…" at bounding box center [309, 114] width 92 height 14
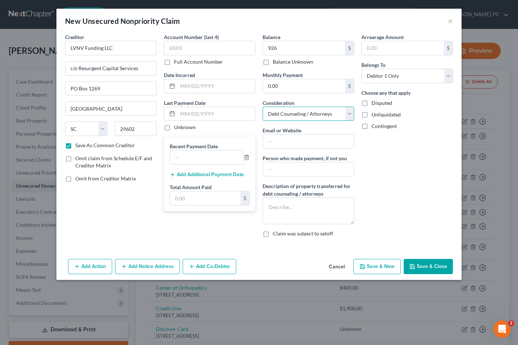
click at [348, 117] on select "Select Cable / Satellite Services Collection Agency Credit Card Debt Debt Couns…" at bounding box center [309, 114] width 92 height 14
select select "2"
click at [263, 107] on select "Select Cable / Satellite Services Collection Agency Credit Card Debt Debt Couns…" at bounding box center [309, 114] width 92 height 14
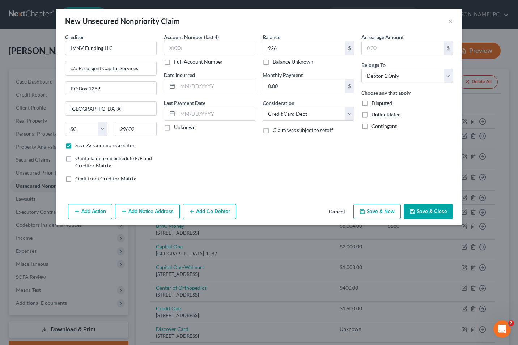
click at [429, 211] on button "Save & Close" at bounding box center [428, 211] width 49 height 15
checkbox input "false"
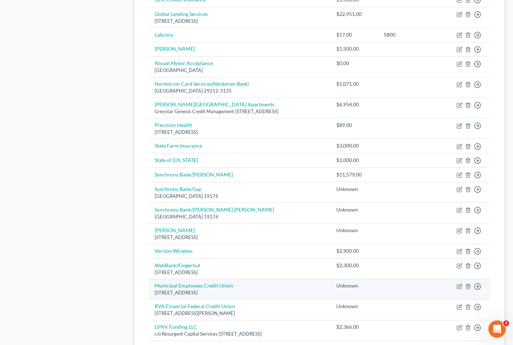
scroll to position [486, 0]
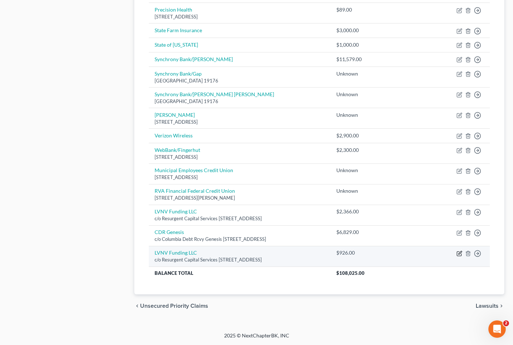
click at [460, 253] on icon "button" at bounding box center [459, 252] width 3 height 3
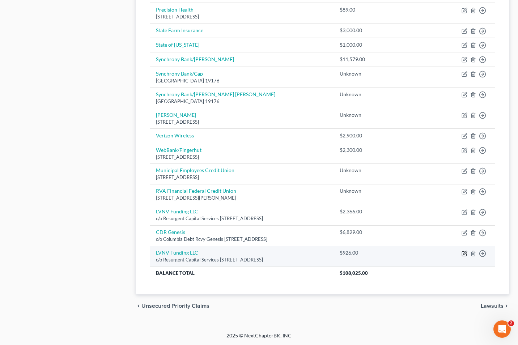
select select "42"
select select "2"
select select "0"
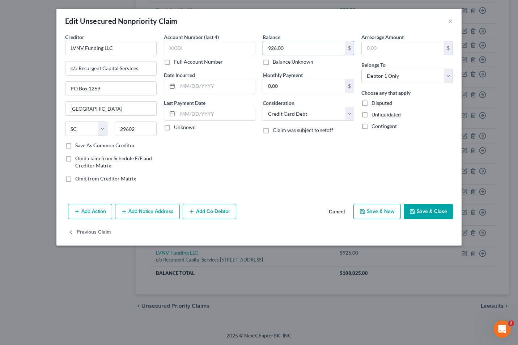
click at [274, 47] on input "926.00" at bounding box center [304, 48] width 82 height 14
click at [424, 212] on button "Save & Close" at bounding box center [428, 211] width 49 height 15
type input "1,726.00"
type input "0"
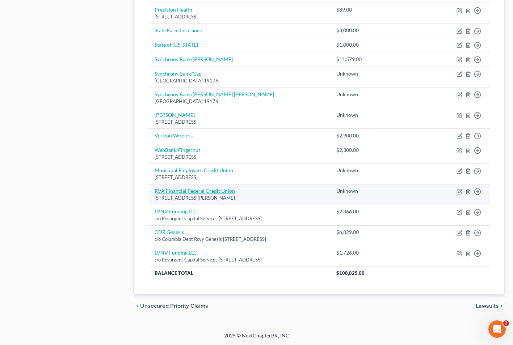
click at [170, 192] on link "RVA Financial Federal Credit Union" at bounding box center [194, 191] width 80 height 6
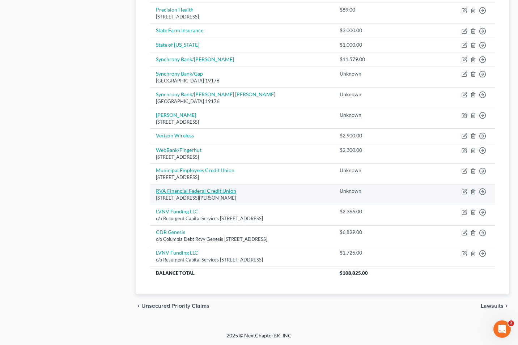
select select "48"
select select "0"
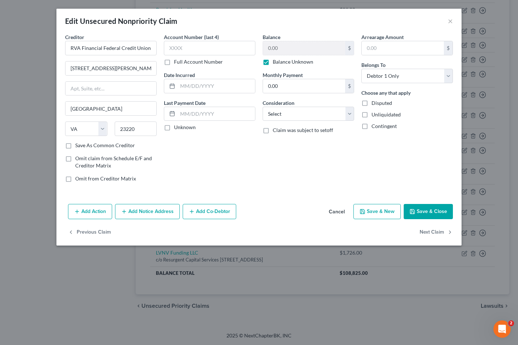
click at [273, 62] on label "Balance Unknown" at bounding box center [293, 61] width 41 height 7
click at [276, 62] on input "Balance Unknown" at bounding box center [278, 60] width 5 height 5
checkbox input "false"
click at [291, 51] on input "0.00" at bounding box center [304, 48] width 82 height 14
type input "583"
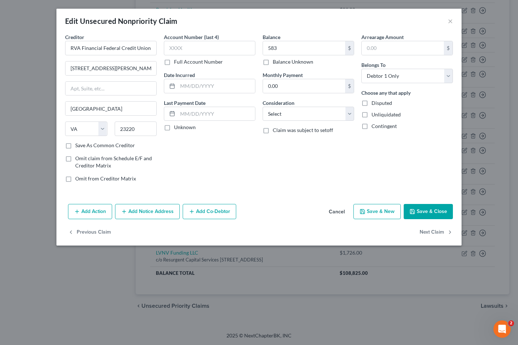
click at [428, 209] on button "Save & Close" at bounding box center [428, 211] width 49 height 15
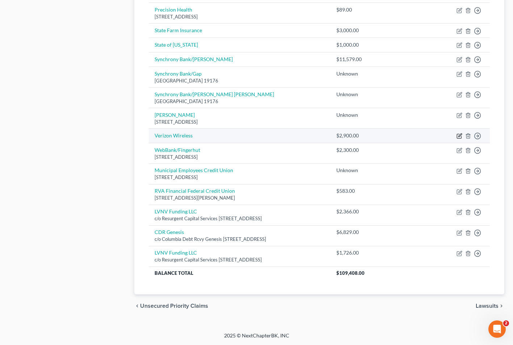
click at [458, 135] on icon "button" at bounding box center [459, 136] width 6 height 6
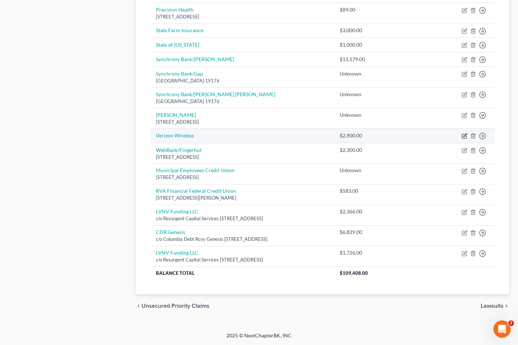
select select "20"
select select "0"
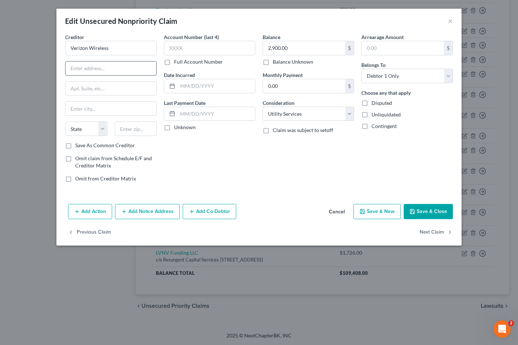
click at [113, 70] on input "text" at bounding box center [110, 69] width 91 height 14
type input "PO Box 650051"
click at [127, 130] on input "text" at bounding box center [136, 129] width 42 height 14
type input "75265"
type input "[GEOGRAPHIC_DATA]"
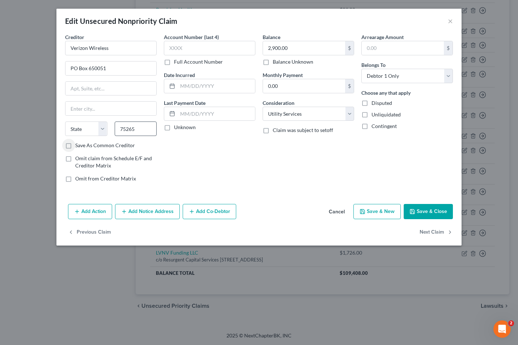
select select "45"
click at [75, 143] on label "Save As Common Creditor" at bounding box center [105, 145] width 60 height 7
click at [78, 143] on input "Save As Common Creditor" at bounding box center [80, 144] width 5 height 5
checkbox input "true"
click at [305, 47] on input "2,900.00" at bounding box center [304, 48] width 82 height 14
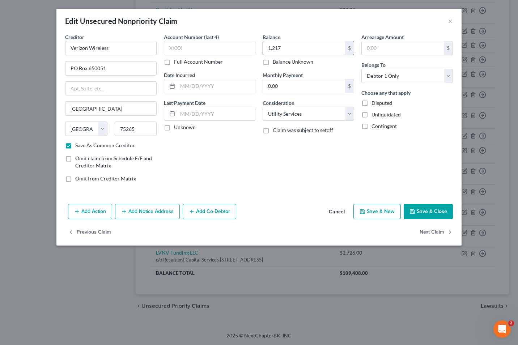
type input "1,217"
click at [434, 212] on button "Save & Close" at bounding box center [428, 211] width 49 height 15
checkbox input "false"
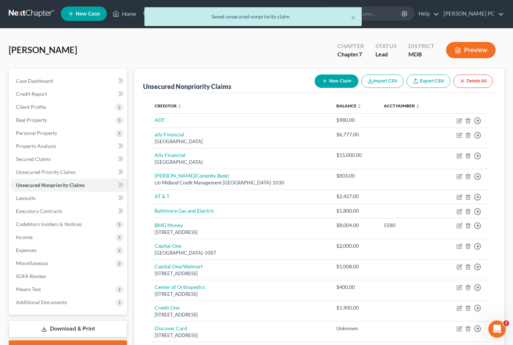
scroll to position [0, 0]
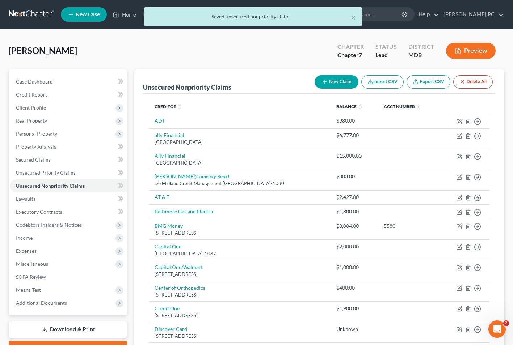
click at [342, 83] on button "New Claim" at bounding box center [336, 81] width 44 height 13
select select "0"
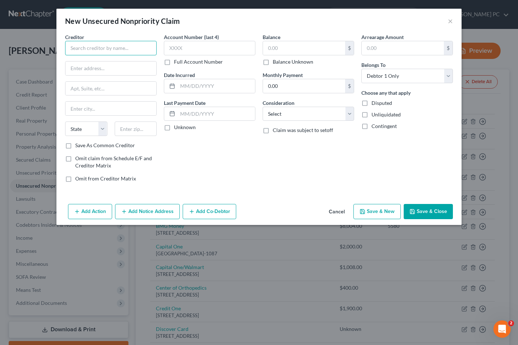
click at [82, 47] on input "text" at bounding box center [111, 48] width 92 height 14
type input "Verizon"
type input "PO Box 650584"
type input "75265"
type input "[GEOGRAPHIC_DATA]"
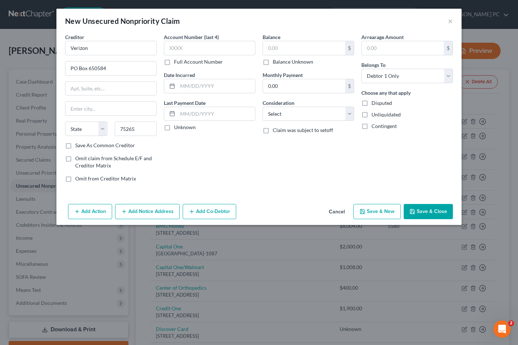
select select "45"
click at [75, 146] on label "Save As Common Creditor" at bounding box center [105, 145] width 60 height 7
click at [78, 146] on input "Save As Common Creditor" at bounding box center [80, 144] width 5 height 5
checkbox input "true"
click at [282, 48] on input "text" at bounding box center [304, 48] width 82 height 14
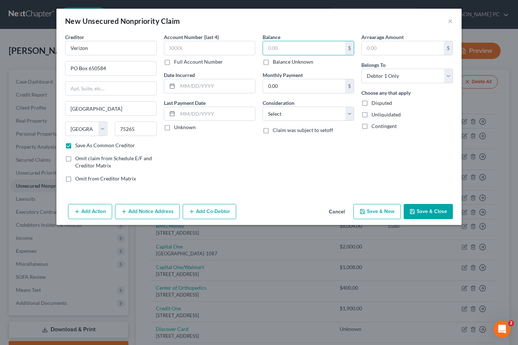
click at [273, 60] on label "Balance Unknown" at bounding box center [293, 61] width 41 height 7
click at [276, 60] on input "Balance Unknown" at bounding box center [278, 60] width 5 height 5
checkbox input "true"
type input "0.00"
click at [420, 210] on button "Save & Close" at bounding box center [428, 211] width 49 height 15
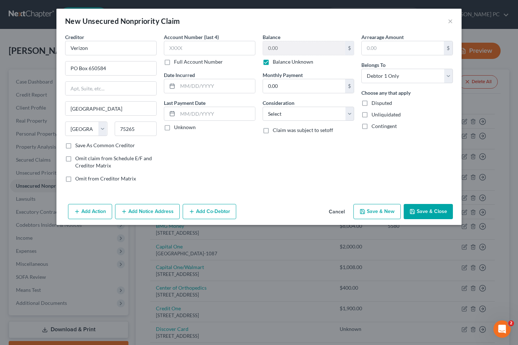
checkbox input "false"
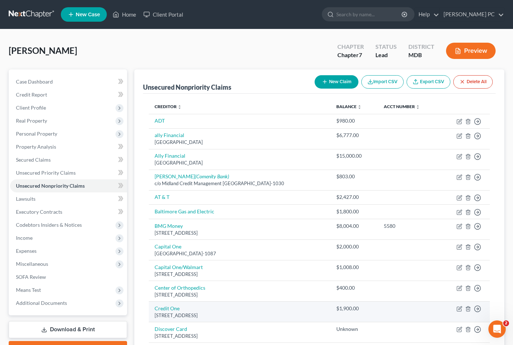
click at [220, 314] on div "[STREET_ADDRESS]" at bounding box center [239, 315] width 170 height 7
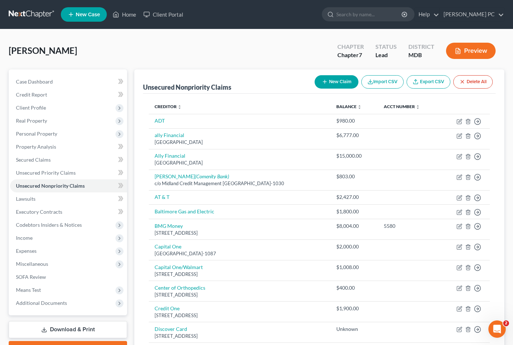
click at [339, 82] on button "New Claim" at bounding box center [336, 81] width 44 height 13
select select "0"
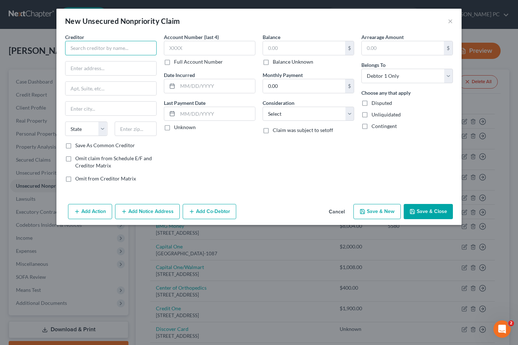
click at [100, 48] on input "text" at bounding box center [111, 48] width 92 height 14
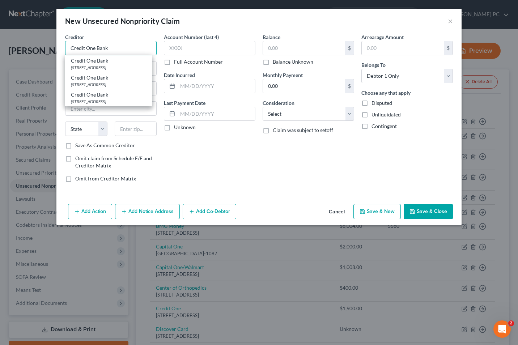
type input "Credit One Bank"
click at [83, 63] on div "Credit One Bank" at bounding box center [108, 60] width 75 height 7
type input "PO Box 1269"
type input "[GEOGRAPHIC_DATA]"
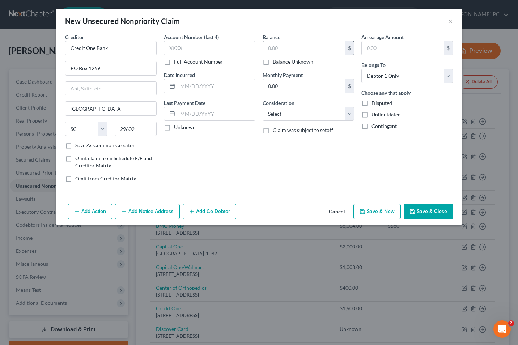
click at [270, 47] on input "text" at bounding box center [304, 48] width 82 height 14
click at [351, 117] on select "Select Cable / Satellite Services Collection Agency Credit Card Debt Debt Couns…" at bounding box center [309, 114] width 92 height 14
click at [263, 107] on select "Select Cable / Satellite Services Collection Agency Credit Card Debt Debt Couns…" at bounding box center [309, 114] width 92 height 14
click at [418, 210] on button "Save & Close" at bounding box center [428, 211] width 49 height 15
